Goal: Task Accomplishment & Management: Manage account settings

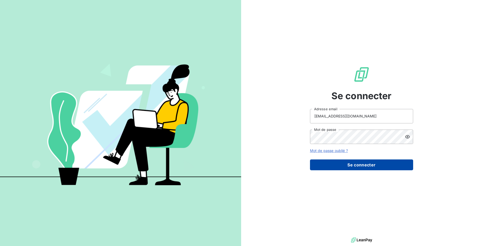
click at [365, 168] on button "Se connecter" at bounding box center [361, 165] width 103 height 11
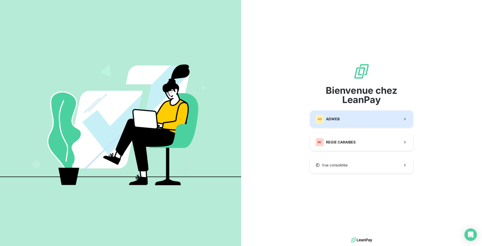
click at [346, 117] on button "AD ADWEB" at bounding box center [361, 119] width 103 height 17
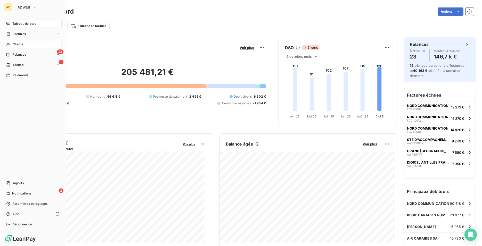
click at [10, 43] on icon at bounding box center [8, 44] width 4 height 4
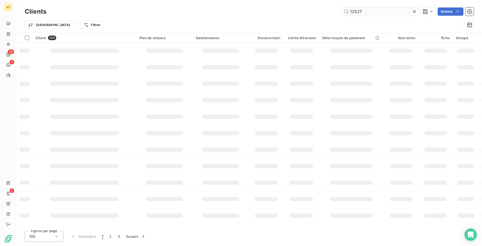
type input "12527"
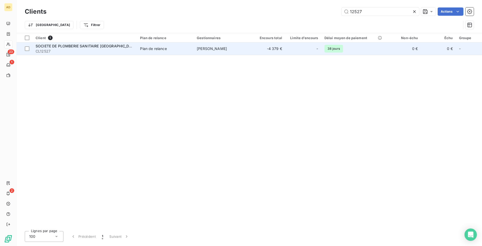
click at [185, 53] on td "Plan de relance" at bounding box center [165, 49] width 57 height 12
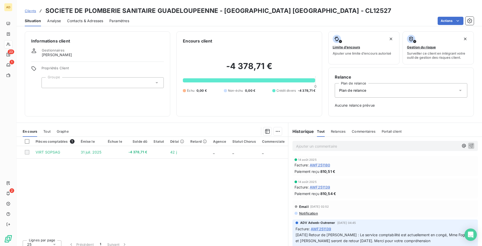
drag, startPoint x: 85, startPoint y: 21, endPoint x: 89, endPoint y: 25, distance: 5.1
click at [86, 23] on span "Contacts & Adresses" at bounding box center [85, 20] width 36 height 5
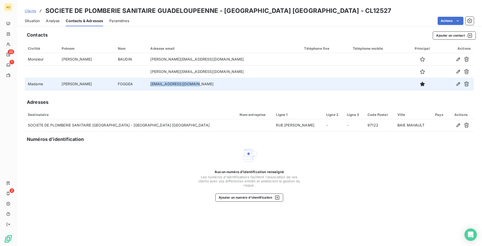
drag, startPoint x: 203, startPoint y: 84, endPoint x: 153, endPoint y: 84, distance: 49.5
click at [153, 84] on td "[EMAIL_ADDRESS][DOMAIN_NAME]" at bounding box center [224, 84] width 154 height 12
copy td "[EMAIL_ADDRESS][DOMAIN_NAME]"
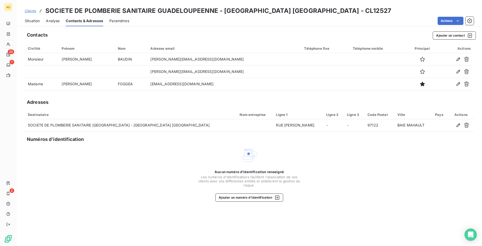
click at [115, 107] on div "Contacts Ajouter un contact Civilité Prénom Nom Adresse email Téléphone fixe Té…" at bounding box center [250, 137] width 466 height 218
click at [134, 37] on div "Contacts Ajouter un contact" at bounding box center [251, 35] width 449 height 8
